Goal: Task Accomplishment & Management: Use online tool/utility

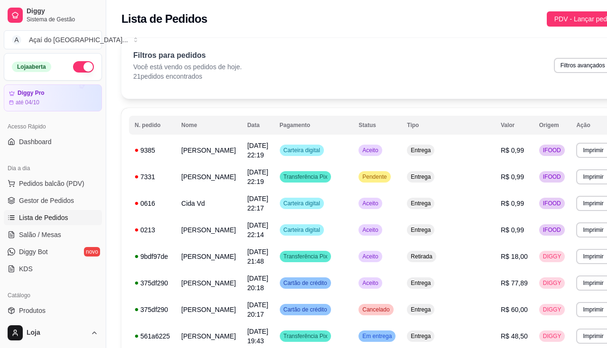
scroll to position [47, 0]
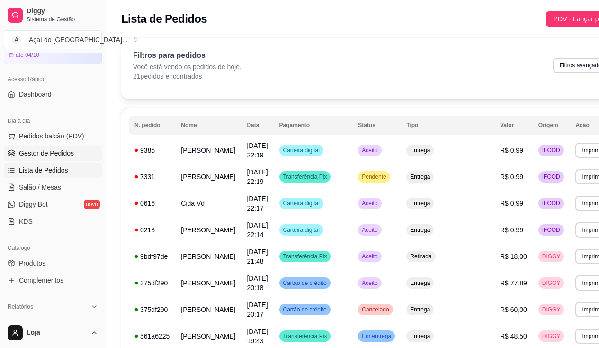
click at [68, 147] on link "Gestor de Pedidos" at bounding box center [53, 152] width 98 height 15
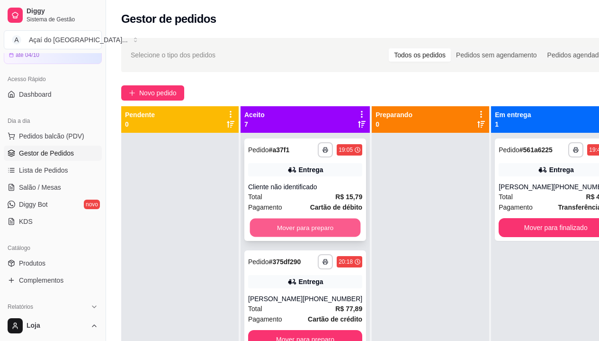
click at [275, 222] on button "Mover para preparo" at bounding box center [305, 227] width 111 height 18
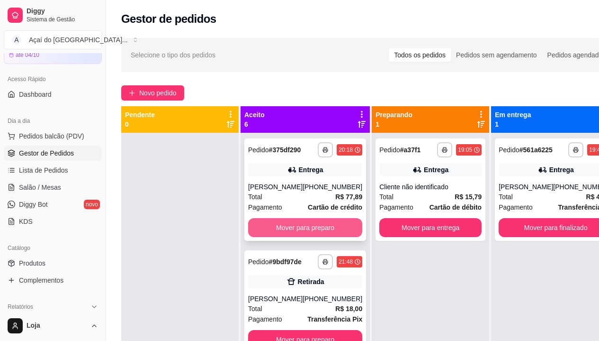
click at [284, 236] on button "Mover para preparo" at bounding box center [305, 227] width 114 height 19
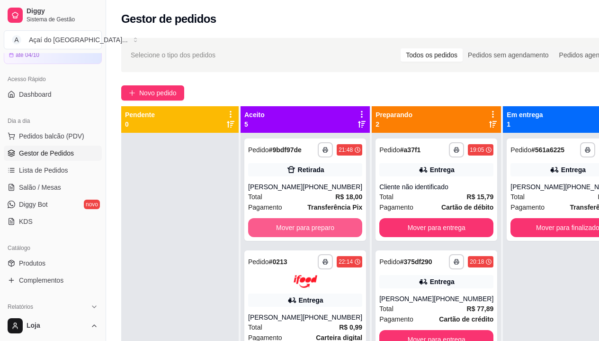
click at [284, 236] on button "Mover para preparo" at bounding box center [305, 227] width 114 height 19
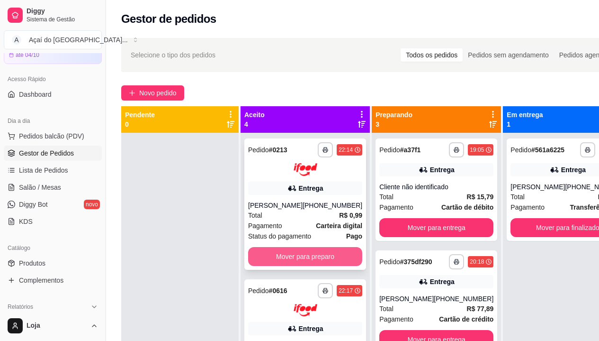
click at [285, 264] on button "Mover para preparo" at bounding box center [305, 256] width 114 height 19
click at [287, 262] on button "Mover para preparo" at bounding box center [305, 256] width 114 height 19
click at [287, 262] on button "Mover para preparo" at bounding box center [305, 256] width 111 height 18
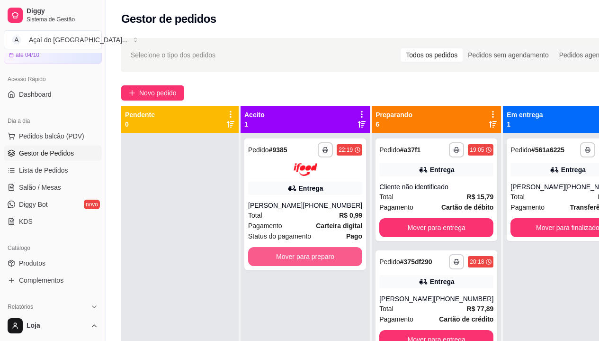
click at [287, 262] on button "Mover para preparo" at bounding box center [305, 256] width 114 height 19
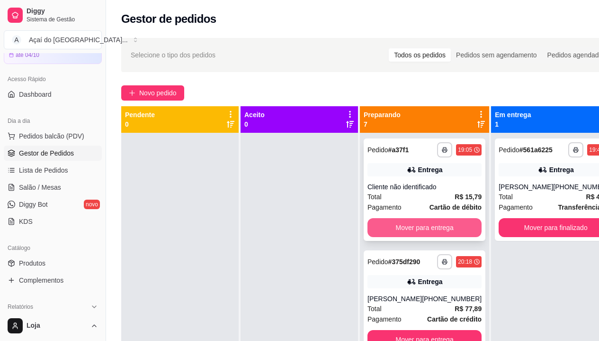
click at [420, 231] on button "Mover para entrega" at bounding box center [425, 227] width 114 height 19
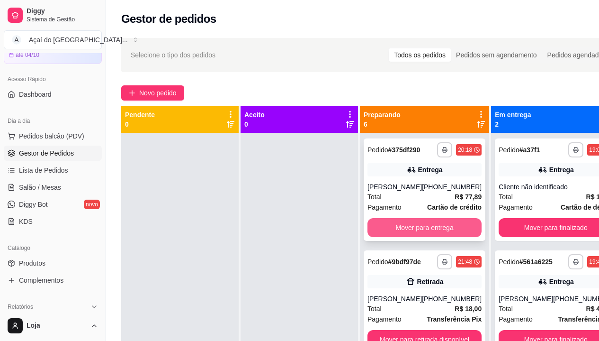
click at [414, 231] on button "Mover para entrega" at bounding box center [425, 227] width 114 height 19
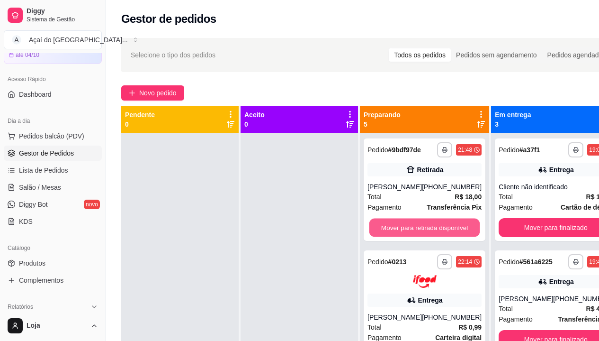
click at [414, 231] on button "Mover para retirada disponível" at bounding box center [425, 227] width 111 height 18
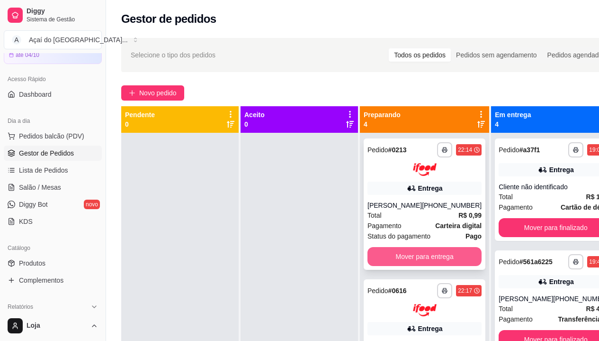
click at [406, 262] on button "Mover para entrega" at bounding box center [425, 256] width 114 height 19
click at [406, 261] on button "Mover para entrega" at bounding box center [425, 256] width 114 height 19
click at [406, 265] on button "Mover para entrega" at bounding box center [425, 256] width 111 height 18
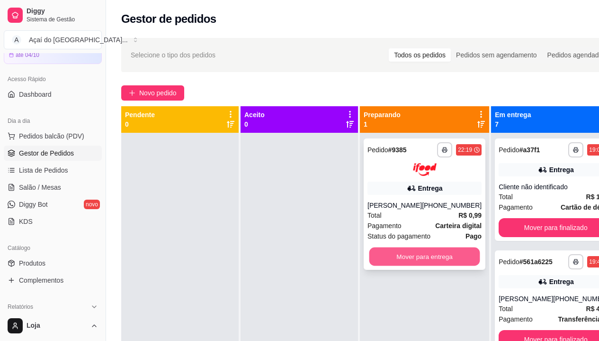
click at [419, 251] on button "Mover para entrega" at bounding box center [425, 256] width 111 height 18
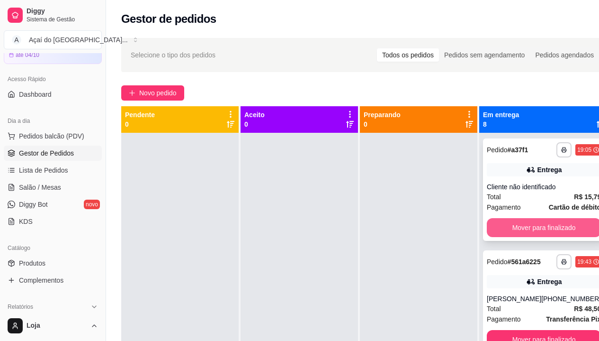
click at [521, 221] on button "Mover para finalizado" at bounding box center [544, 227] width 114 height 19
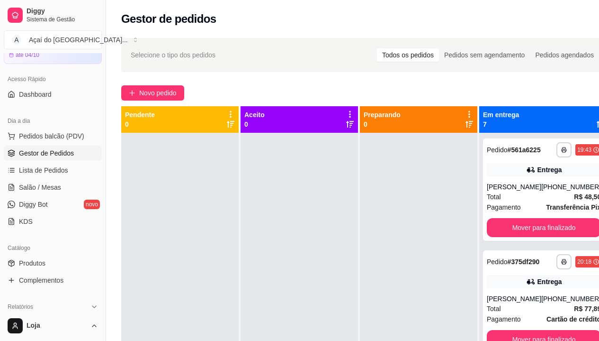
click at [521, 221] on div "**********" at bounding box center [544, 189] width 122 height 102
click at [525, 231] on button "Mover para finalizado" at bounding box center [544, 227] width 111 height 18
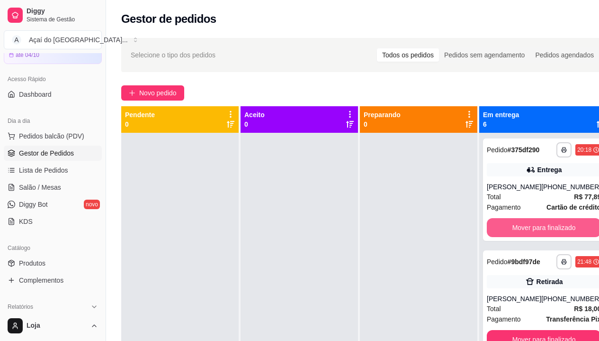
click at [525, 231] on button "Mover para finalizado" at bounding box center [544, 227] width 114 height 19
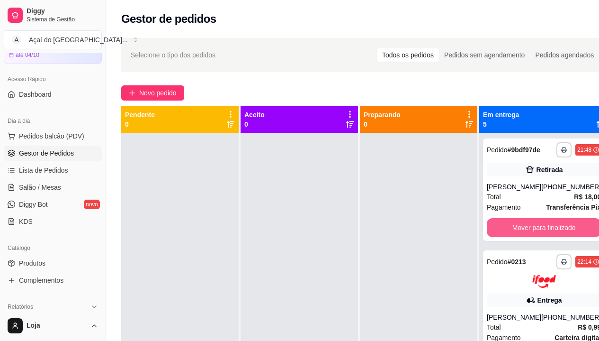
click at [525, 231] on button "Mover para finalizado" at bounding box center [544, 227] width 114 height 19
click at [525, 231] on div "Mover para finalizado" at bounding box center [544, 227] width 114 height 19
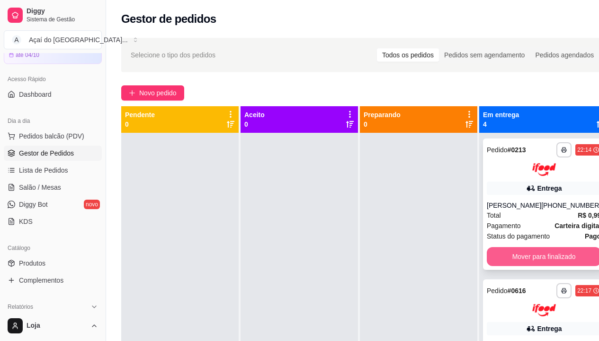
click at [522, 251] on button "Mover para finalizado" at bounding box center [544, 256] width 114 height 19
click at [521, 255] on button "Mover para finalizado" at bounding box center [544, 256] width 114 height 19
click at [521, 255] on div "**********" at bounding box center [544, 203] width 122 height 131
click at [523, 266] on button "Mover para finalizado" at bounding box center [544, 256] width 114 height 19
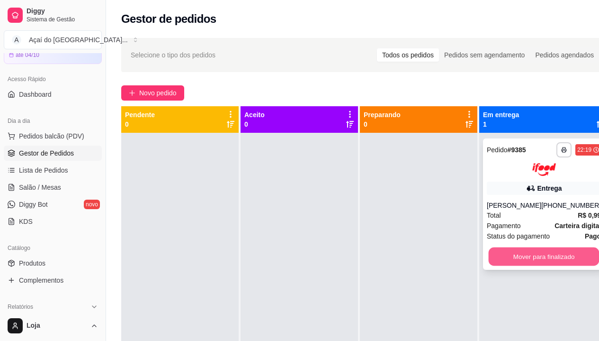
click at [523, 261] on button "Mover para finalizado" at bounding box center [544, 256] width 111 height 18
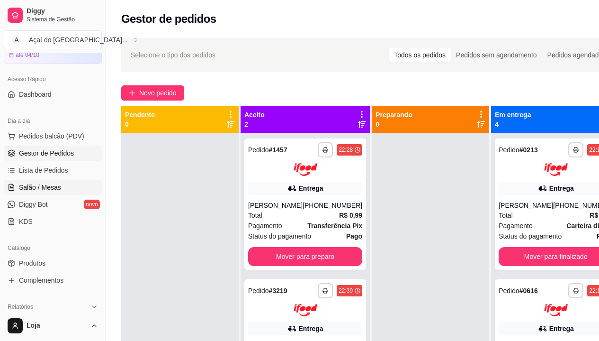
click at [44, 188] on span "Salão / Mesas" at bounding box center [40, 186] width 42 height 9
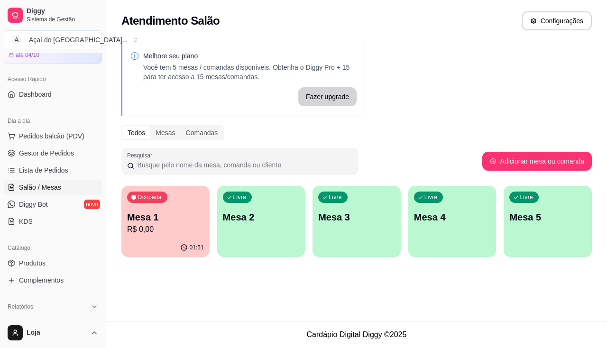
click at [290, 241] on div "Livre Mesa 2" at bounding box center [261, 216] width 88 height 60
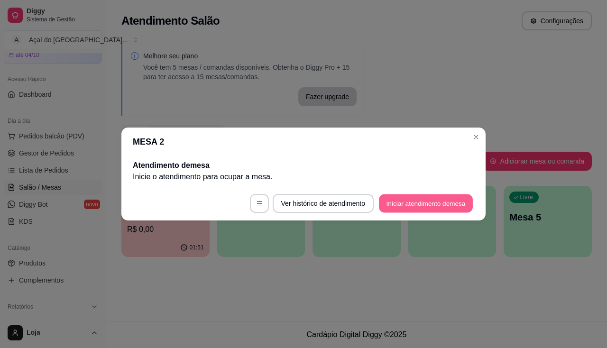
click at [407, 206] on button "Iniciar atendimento de mesa" at bounding box center [426, 203] width 94 height 18
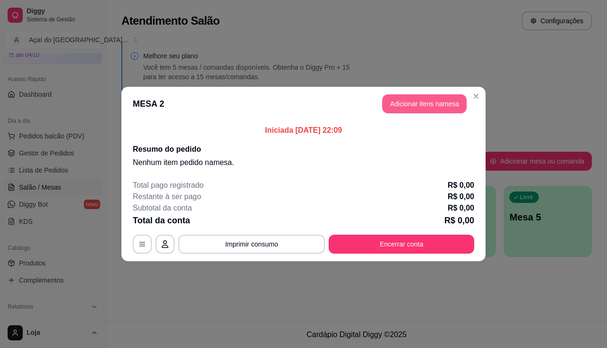
click at [420, 102] on button "Adicionar itens na mesa" at bounding box center [424, 103] width 84 height 19
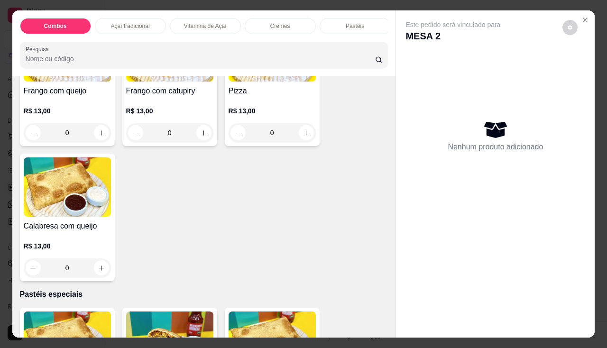
scroll to position [1374, 0]
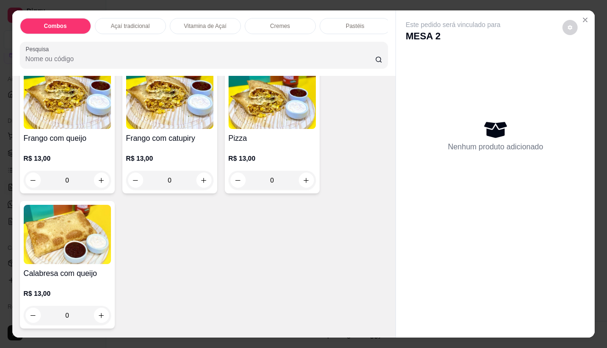
click at [305, 181] on div "0" at bounding box center [271, 180] width 87 height 19
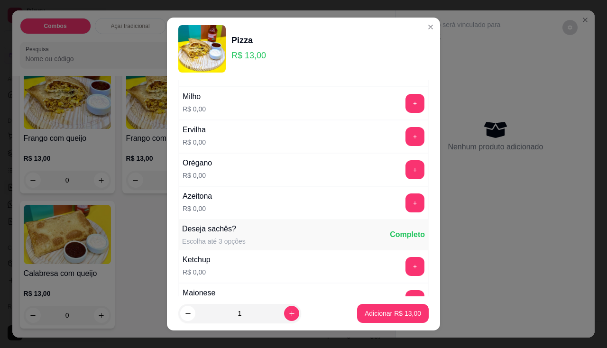
scroll to position [142, 0]
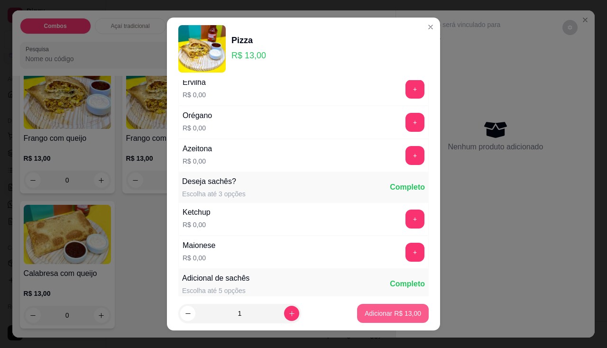
click at [366, 318] on button "Adicionar R$ 13,00" at bounding box center [393, 313] width 72 height 19
type input "1"
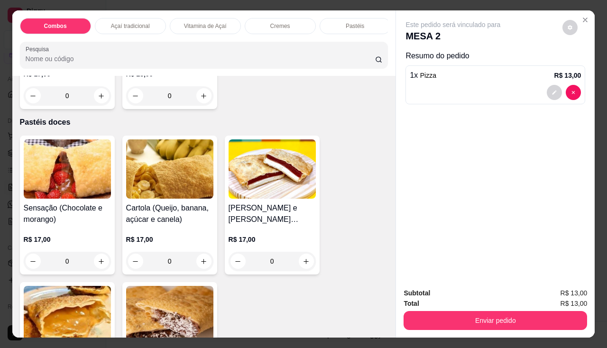
scroll to position [1943, 0]
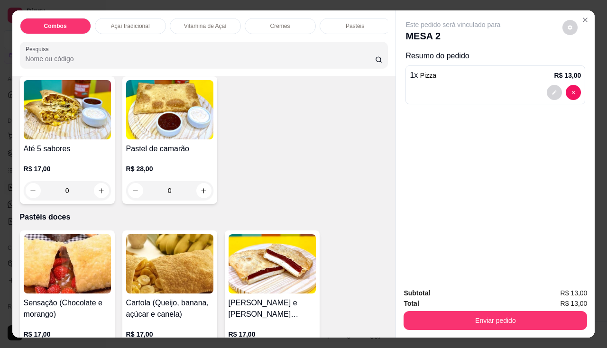
click at [102, 191] on div "0" at bounding box center [67, 190] width 87 height 19
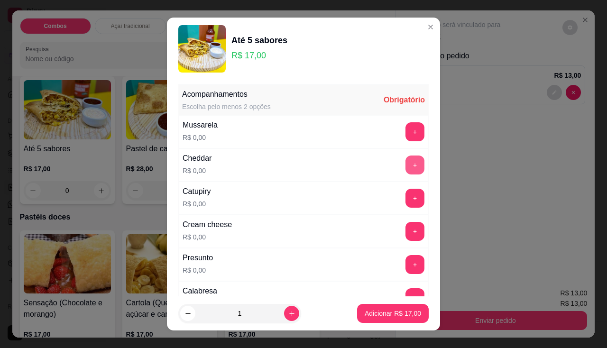
click at [405, 165] on button "+" at bounding box center [414, 164] width 19 height 19
click at [405, 136] on button "+" at bounding box center [414, 131] width 19 height 19
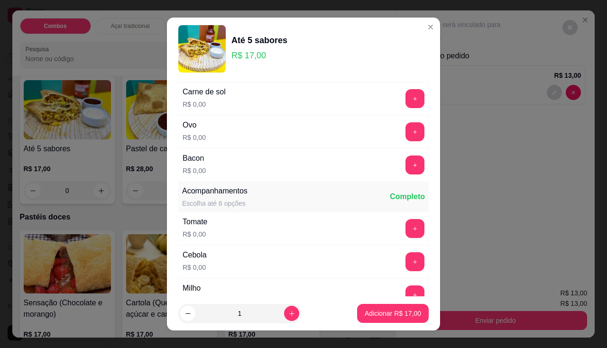
scroll to position [379, 0]
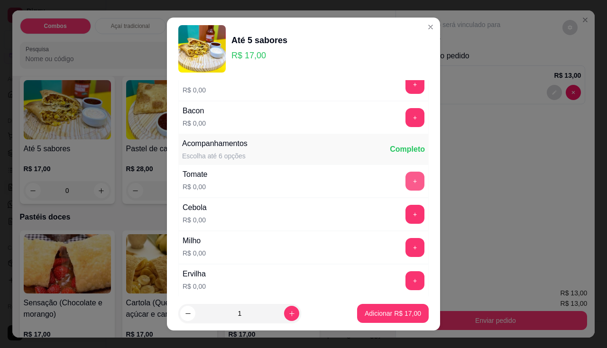
click at [405, 179] on button "+" at bounding box center [414, 181] width 19 height 19
click at [405, 251] on button "+" at bounding box center [414, 247] width 19 height 19
click at [405, 276] on button "+" at bounding box center [414, 280] width 19 height 19
click at [395, 305] on button "Adicionar R$ 17,00" at bounding box center [393, 313] width 72 height 19
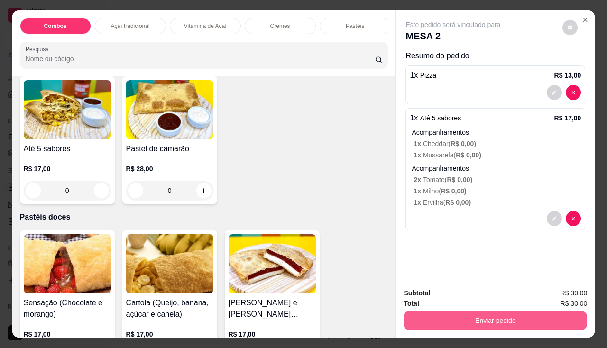
click at [488, 320] on button "Enviar pedido" at bounding box center [494, 320] width 183 height 19
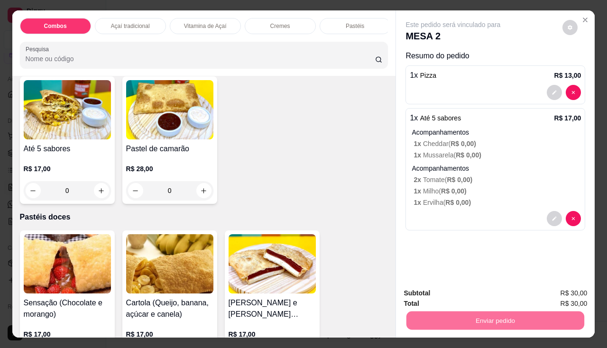
click at [575, 299] on button "Enviar pedido" at bounding box center [562, 294] width 52 height 18
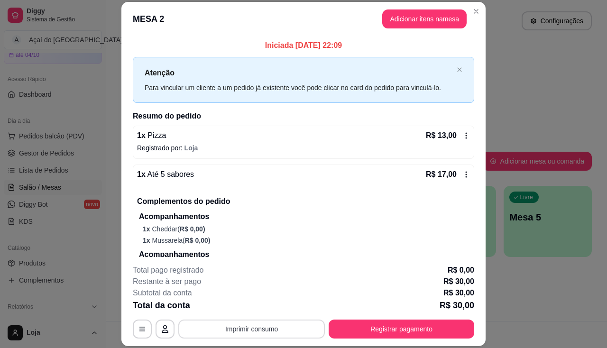
click at [272, 336] on button "Imprimir consumo" at bounding box center [251, 328] width 146 height 19
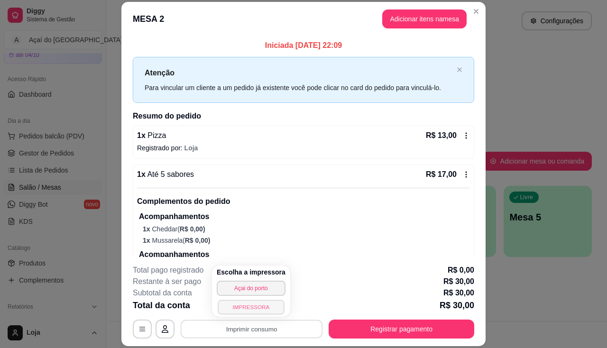
click at [272, 310] on button "IMPRESSORA" at bounding box center [251, 306] width 66 height 15
